Goal: Task Accomplishment & Management: Use online tool/utility

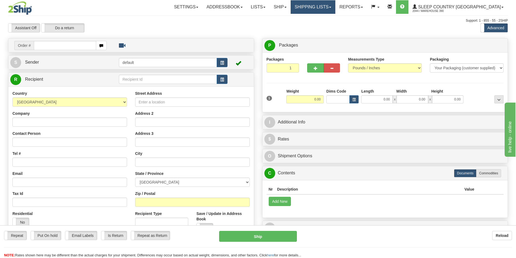
click at [336, 9] on link "Shipping lists" at bounding box center [313, 7] width 45 height 14
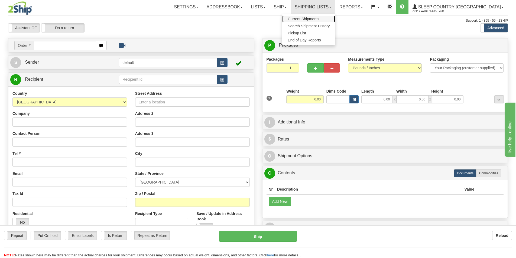
click at [320, 18] on span "Current Shipments" at bounding box center [304, 19] width 32 height 4
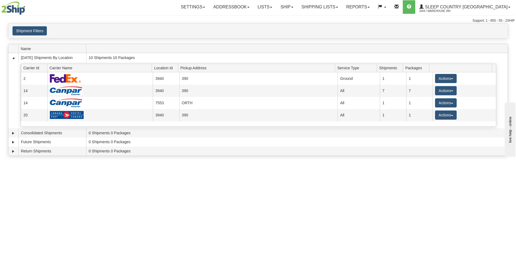
click at [51, 181] on div "Toggle navigation Settings Shipping Preferences Fields Preferences New Recipien…" at bounding box center [258, 129] width 516 height 258
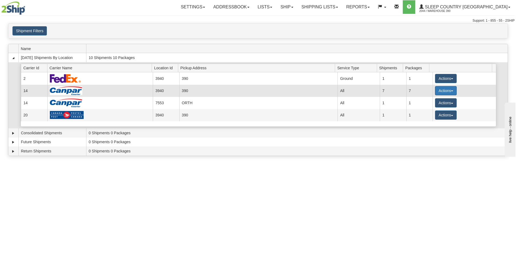
click at [452, 89] on button "Actions" at bounding box center [446, 90] width 22 height 9
click at [429, 102] on span "Details" at bounding box center [426, 101] width 15 height 4
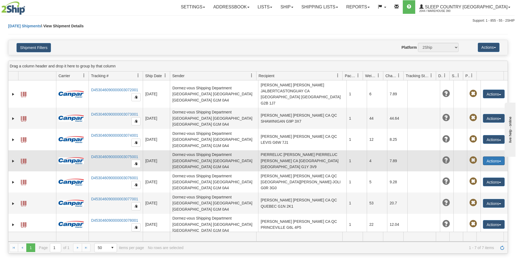
click at [499, 157] on button "Actions" at bounding box center [494, 161] width 22 height 9
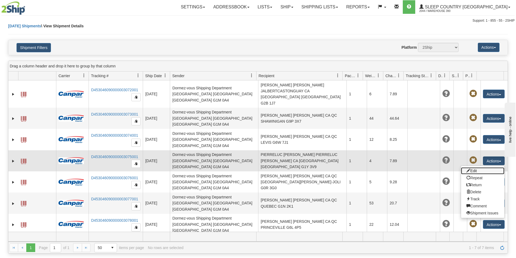
click at [476, 168] on link "Edit" at bounding box center [482, 171] width 43 height 7
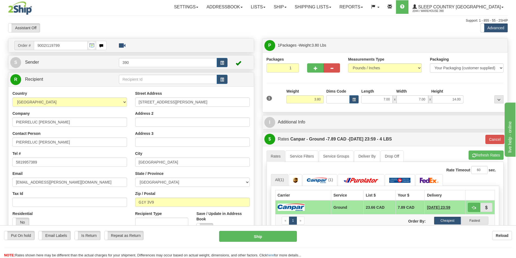
click at [67, 44] on input "9002I119799" at bounding box center [61, 45] width 54 height 9
drag, startPoint x: 69, startPoint y: 44, endPoint x: 12, endPoint y: 45, distance: 57.2
click at [12, 45] on div "Order # 9002I119799" at bounding box center [60, 45] width 101 height 9
click at [496, 99] on button "..." at bounding box center [499, 99] width 9 height 8
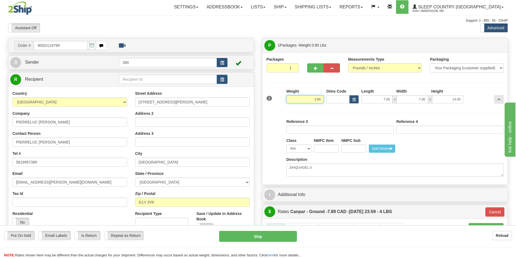
click at [309, 97] on input "3.80" at bounding box center [305, 99] width 37 height 8
click at [271, 98] on span "1" at bounding box center [270, 98] width 6 height 5
click at [270, 98] on span "1" at bounding box center [270, 98] width 6 height 5
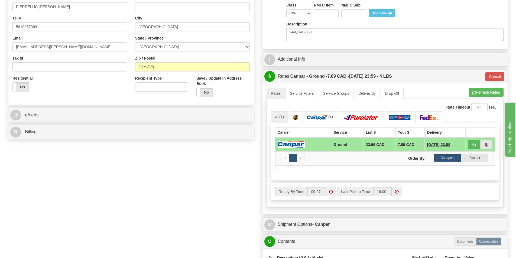
scroll to position [298, 0]
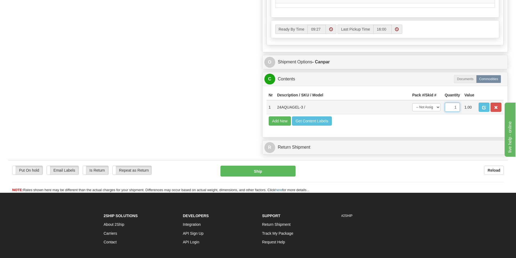
drag, startPoint x: 454, startPoint y: 109, endPoint x: 458, endPoint y: 108, distance: 4.2
click at [458, 108] on input "1" at bounding box center [452, 107] width 15 height 9
type input "2"
click at [399, 124] on td "Add New Get Content Labels" at bounding box center [385, 121] width 237 height 14
click at [278, 168] on button "Ship" at bounding box center [258, 171] width 75 height 11
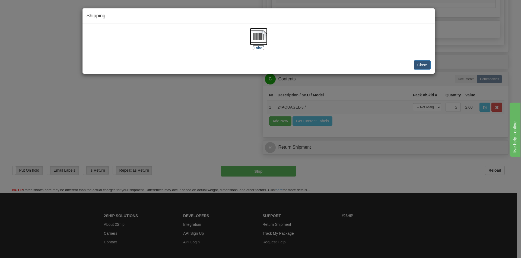
click at [259, 40] on img at bounding box center [258, 36] width 17 height 17
click at [417, 66] on button "Close" at bounding box center [421, 64] width 17 height 9
